Goal: Task Accomplishment & Management: Manage account settings

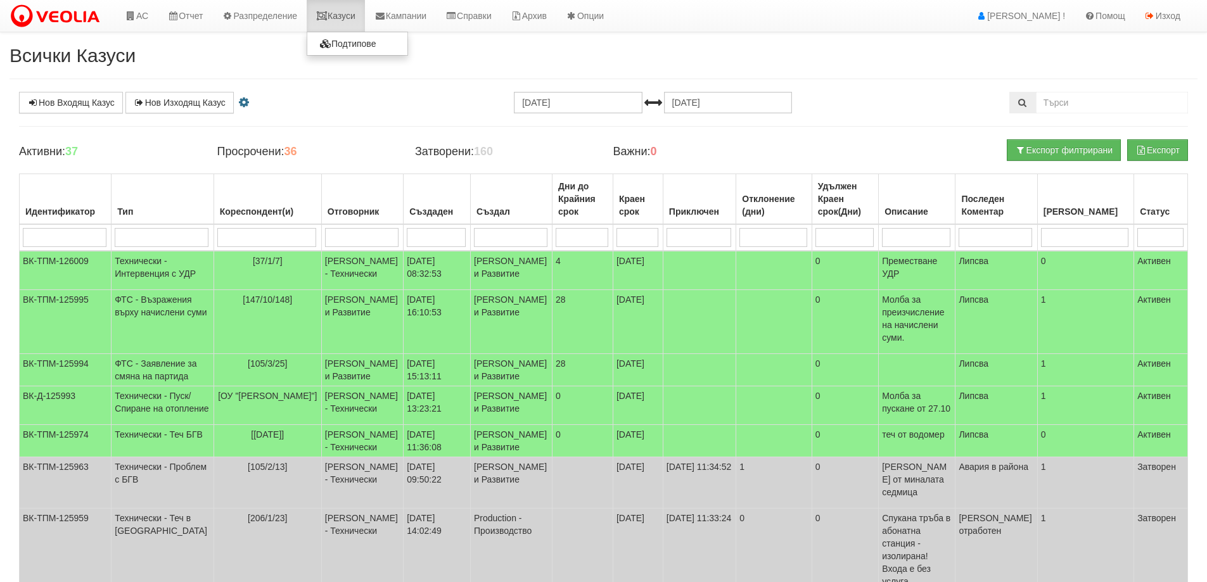
click at [350, 11] on link "Казуси" at bounding box center [336, 16] width 58 height 32
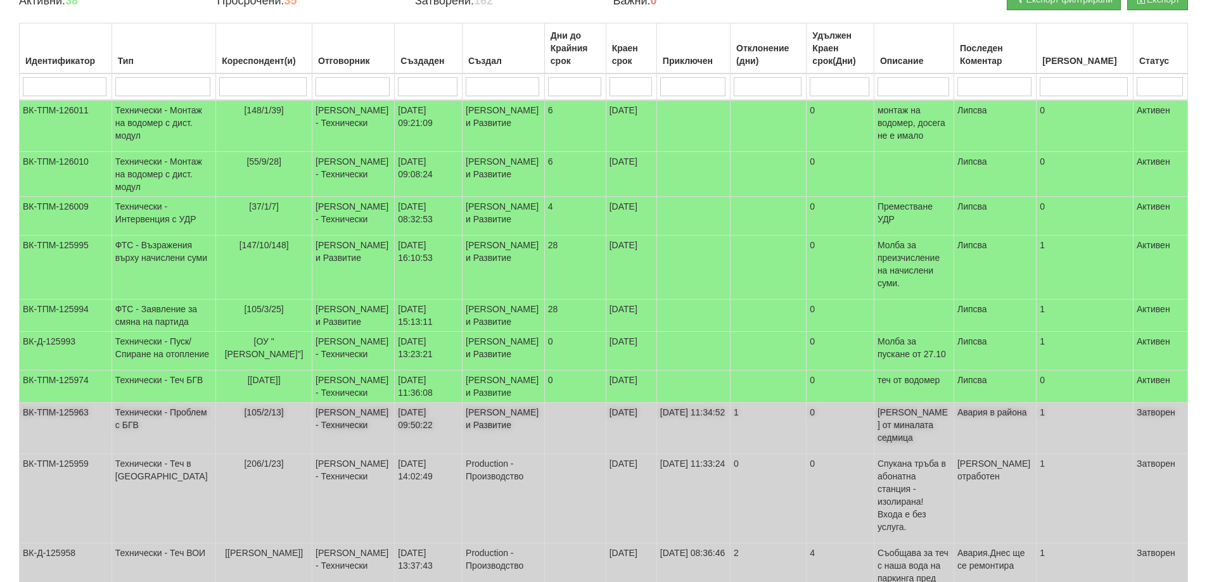
scroll to position [117, 0]
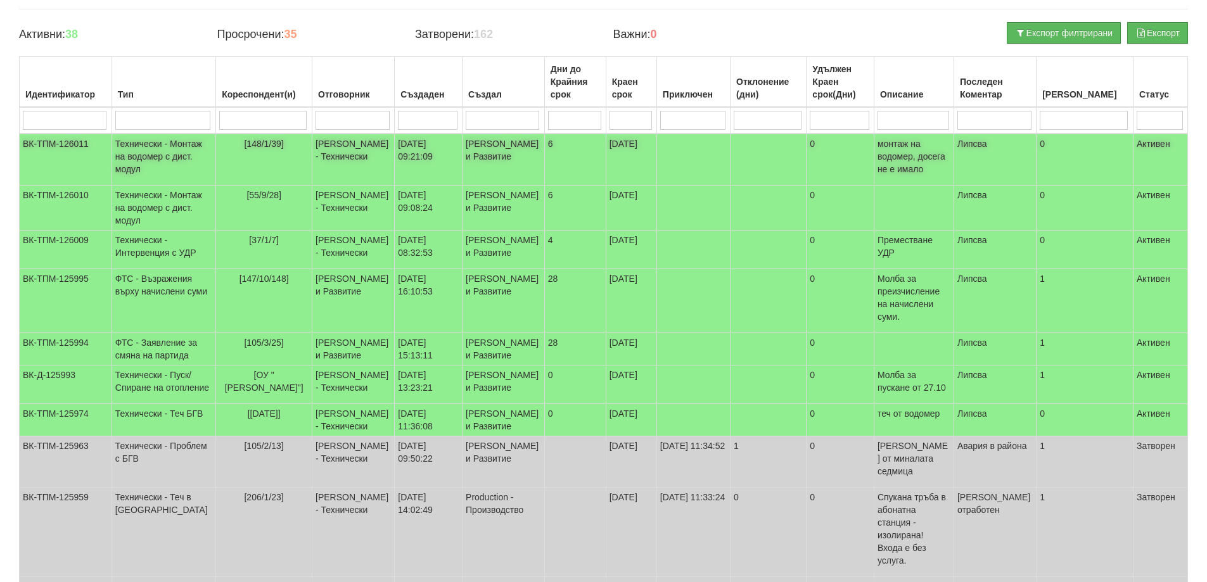
click at [244, 144] on span "[148/1/39]" at bounding box center [263, 144] width 39 height 10
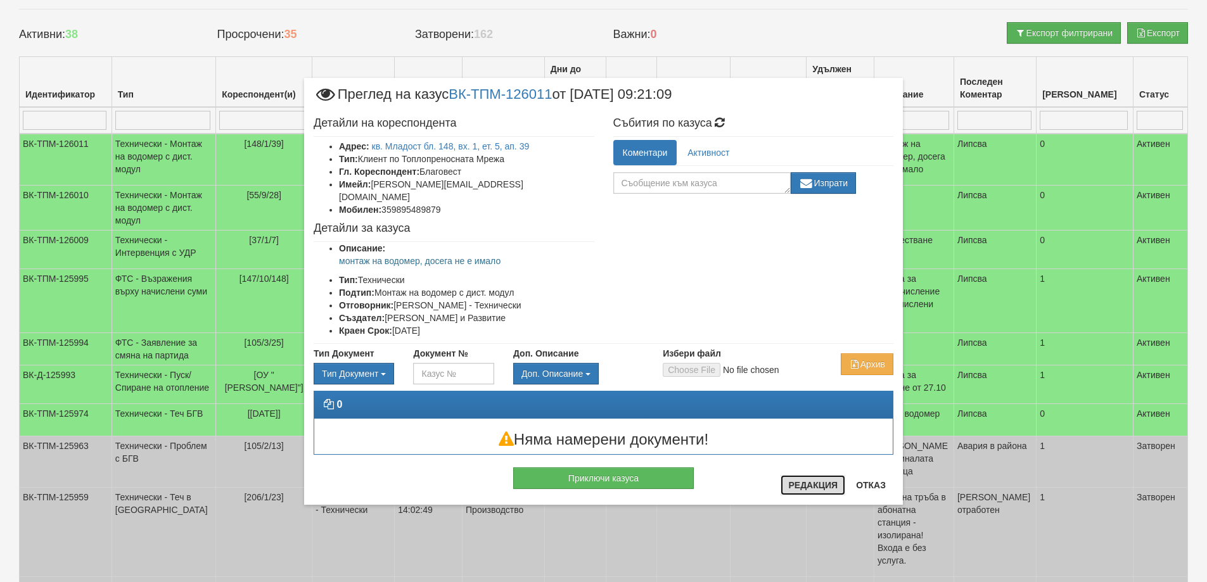
click at [829, 485] on button "Редакция" at bounding box center [812, 485] width 65 height 20
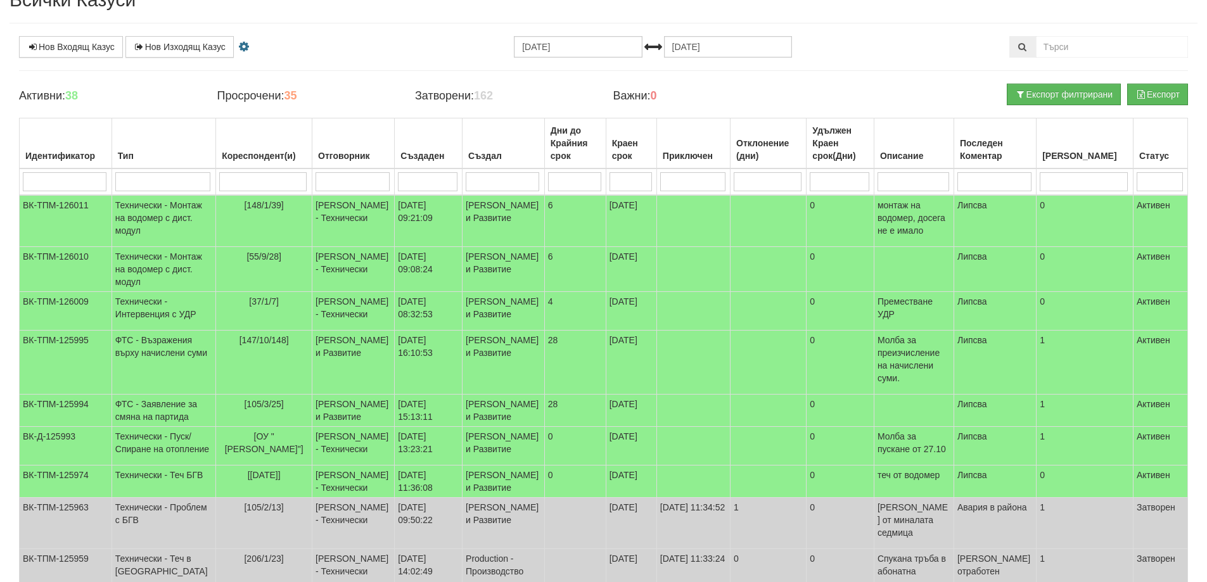
scroll to position [0, 0]
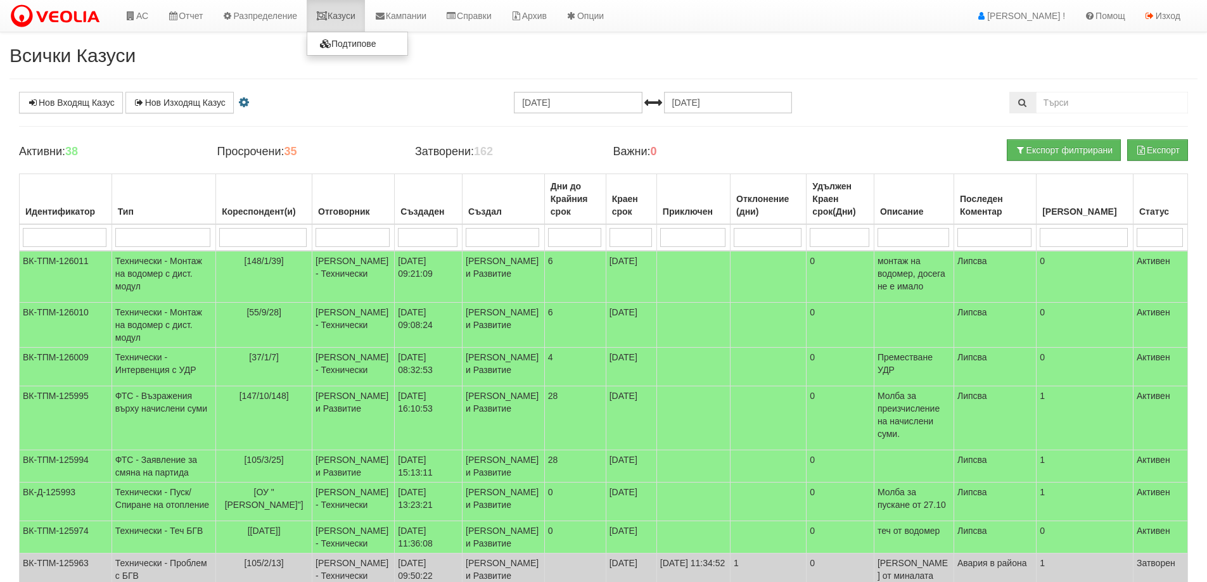
click at [340, 14] on link "Казуси" at bounding box center [336, 16] width 58 height 32
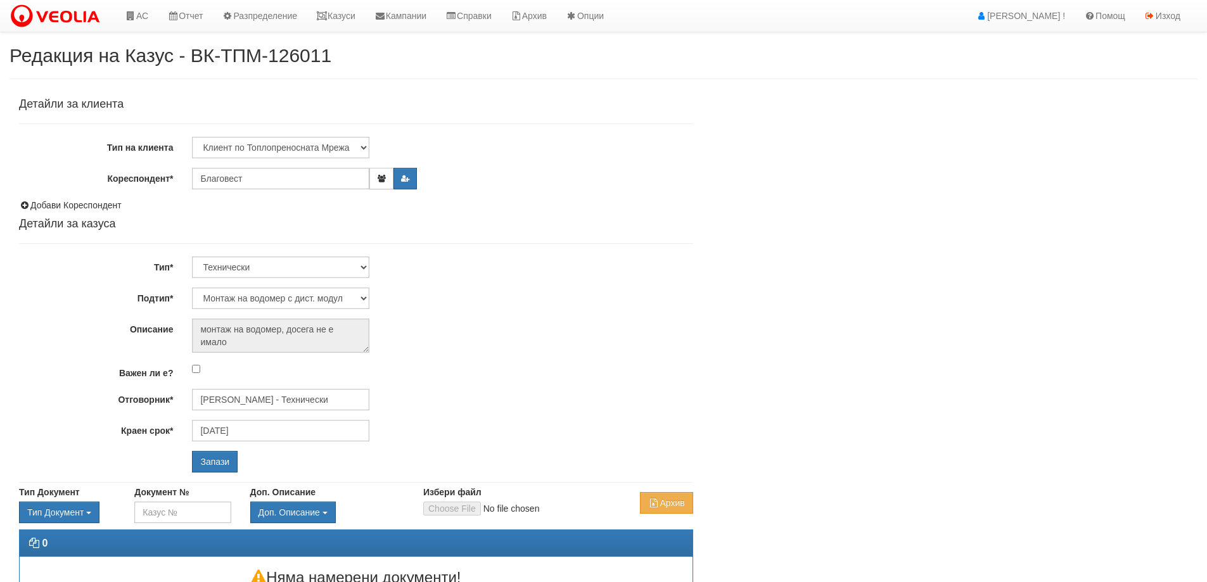
select select "Монтаж на водомер с дист. модул"
click at [271, 397] on input "[PERSON_NAME] - Технически" at bounding box center [280, 400] width 177 height 22
type input "D"
type input "А"
click at [263, 418] on div "[PERSON_NAME] - Технически" at bounding box center [554, 420] width 722 height 16
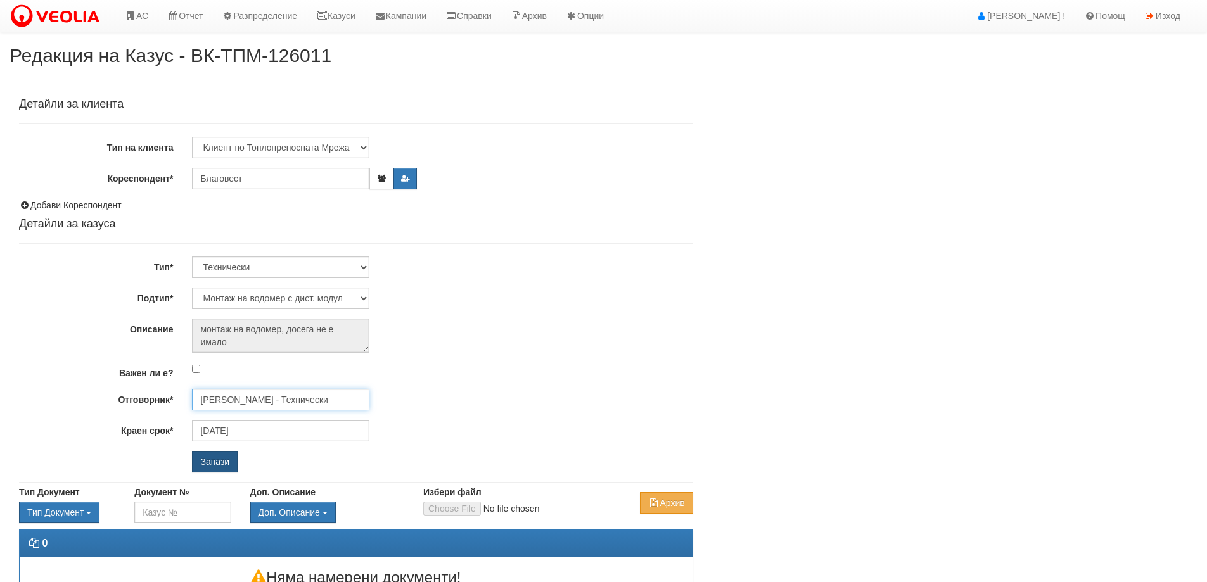
type input "[PERSON_NAME] - Технически"
click at [234, 462] on input "Запази" at bounding box center [215, 462] width 46 height 22
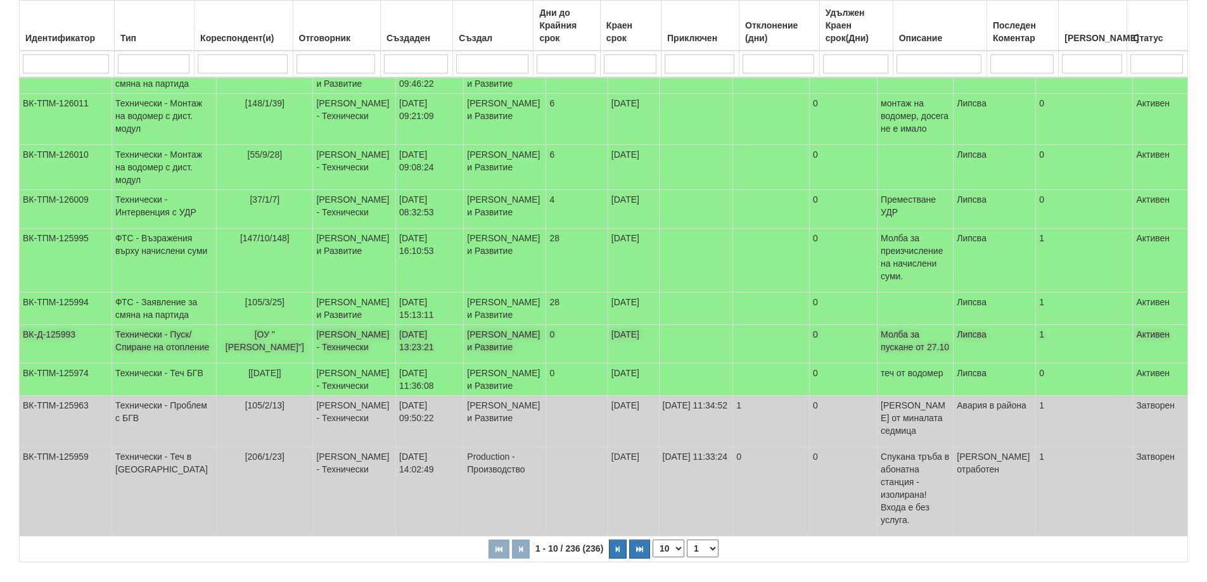
scroll to position [127, 0]
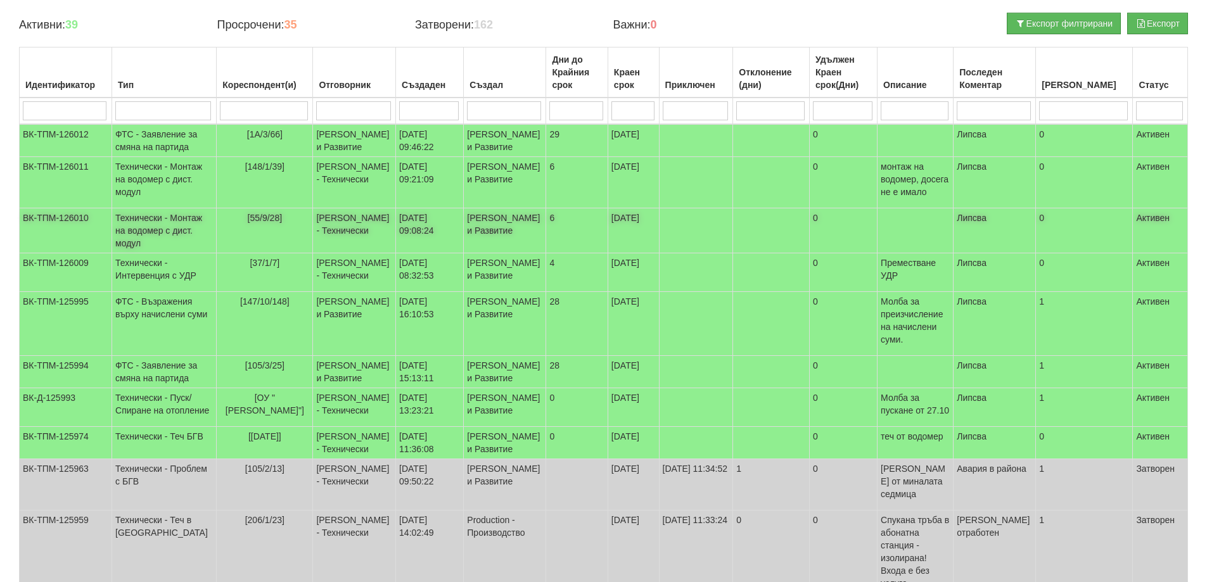
click at [248, 223] on span "[55/9/28]" at bounding box center [265, 218] width 35 height 10
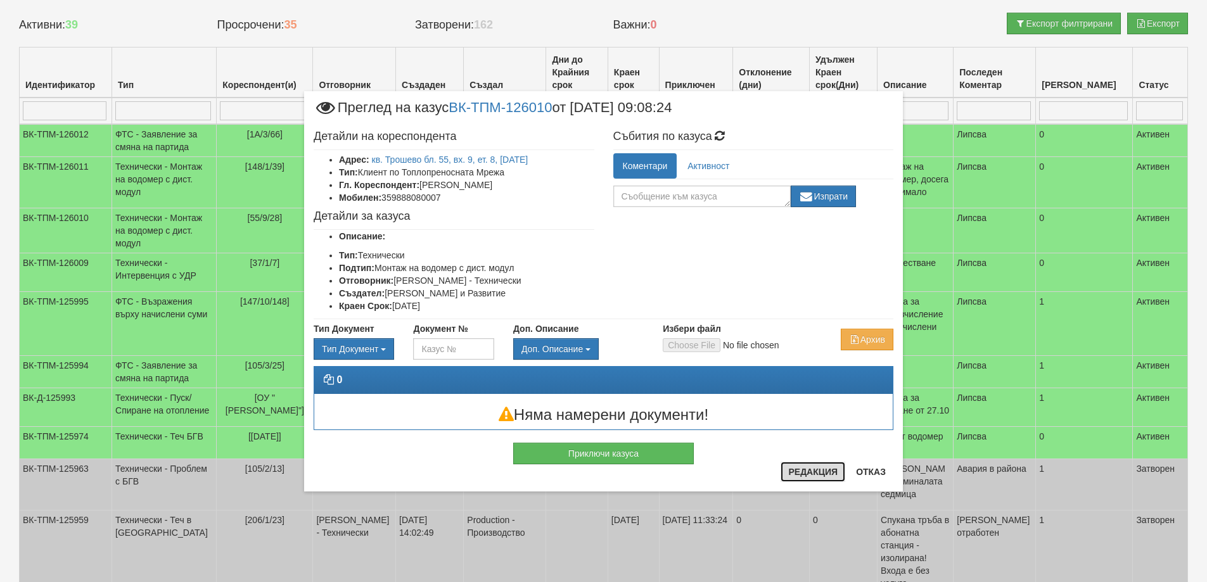
click at [808, 473] on button "Редакция" at bounding box center [812, 472] width 65 height 20
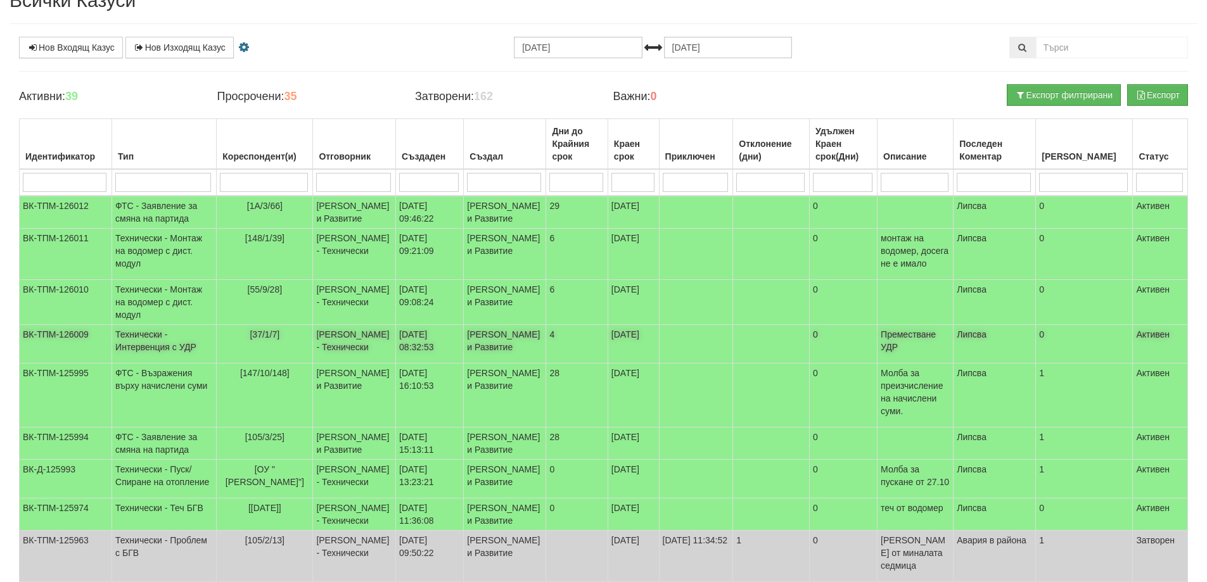
scroll to position [0, 0]
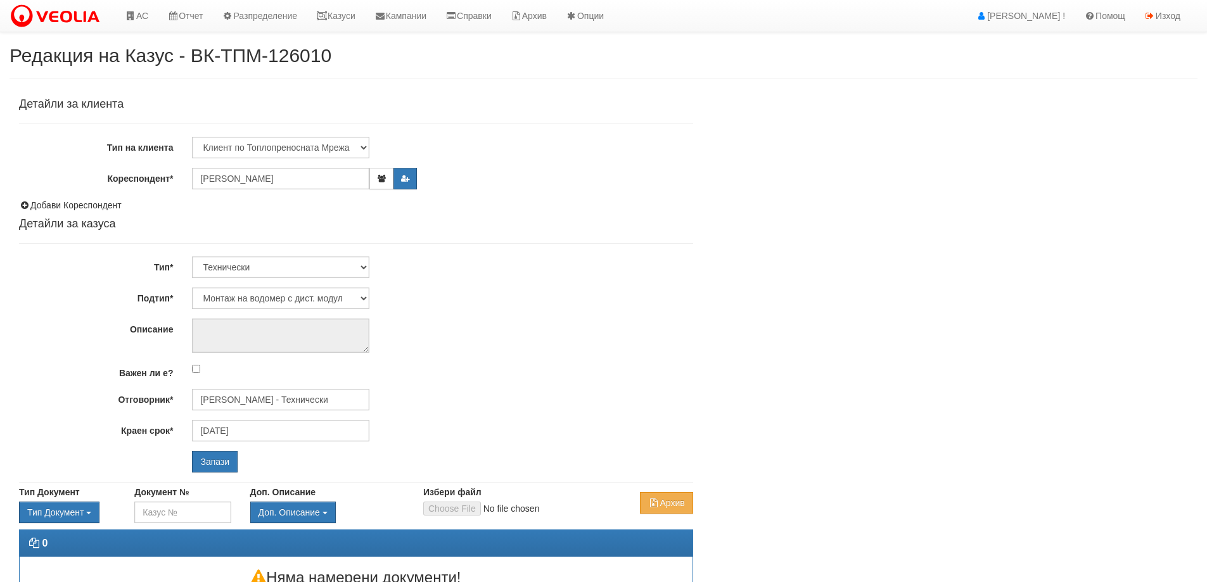
select select "Монтаж на водомер с дист. модул"
click at [260, 402] on input "[PERSON_NAME] - Технически" at bounding box center [280, 400] width 177 height 22
click at [269, 415] on div "[PERSON_NAME] - Технически" at bounding box center [554, 420] width 722 height 16
type input "[PERSON_NAME] - Технически"
click at [232, 459] on input "Запази" at bounding box center [215, 462] width 46 height 22
